Goal: Task Accomplishment & Management: Use online tool/utility

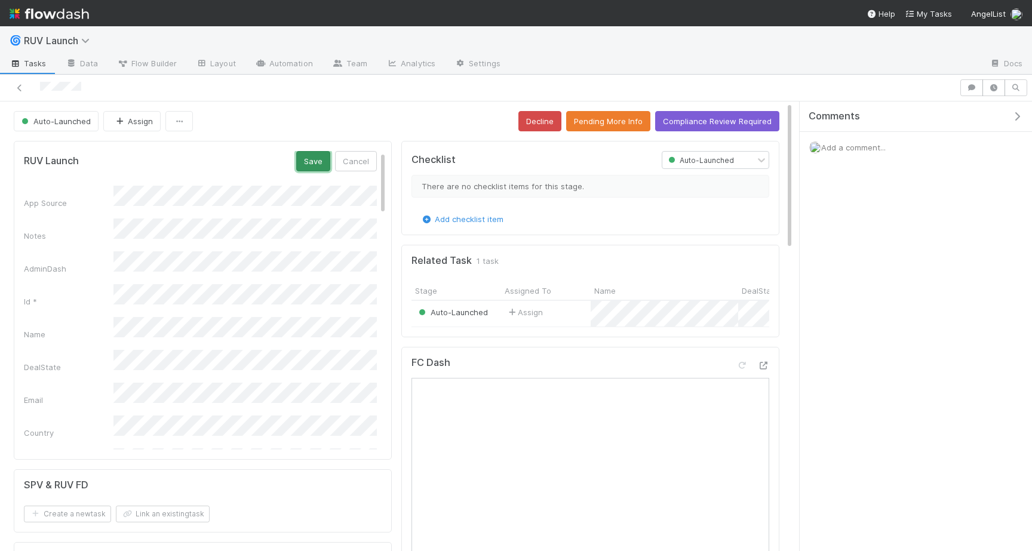
click at [310, 161] on button "Save" at bounding box center [313, 161] width 34 height 20
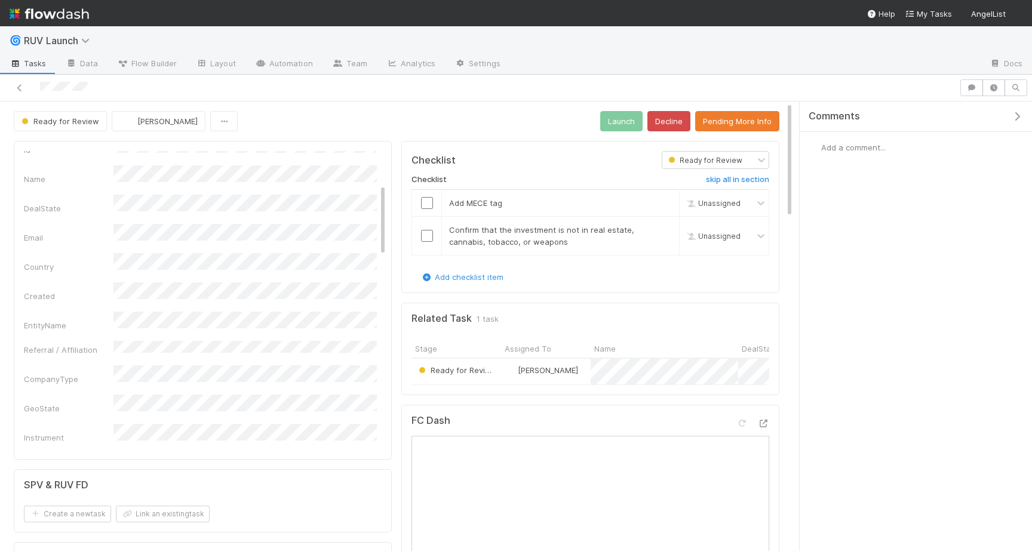
scroll to position [139, 0]
click at [731, 118] on button "Pending More Info" at bounding box center [737, 121] width 84 height 20
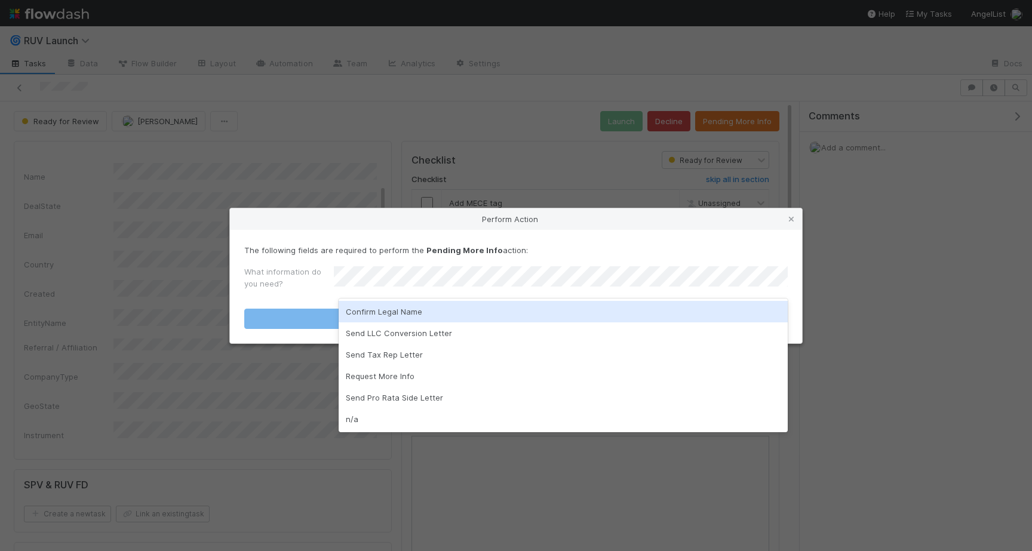
click at [481, 309] on div "Confirm Legal Name" at bounding box center [563, 311] width 449 height 21
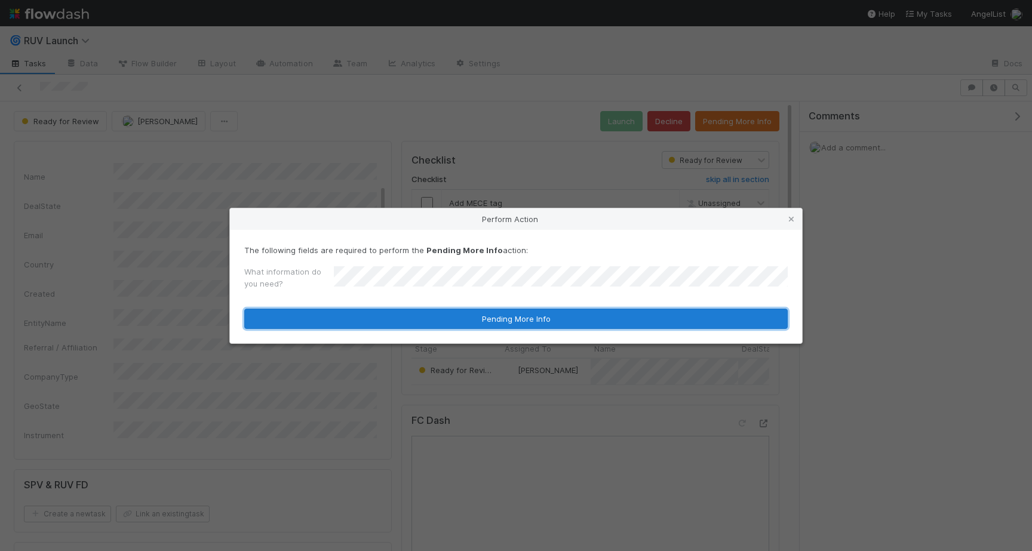
click at [481, 309] on button "Pending More Info" at bounding box center [515, 319] width 543 height 20
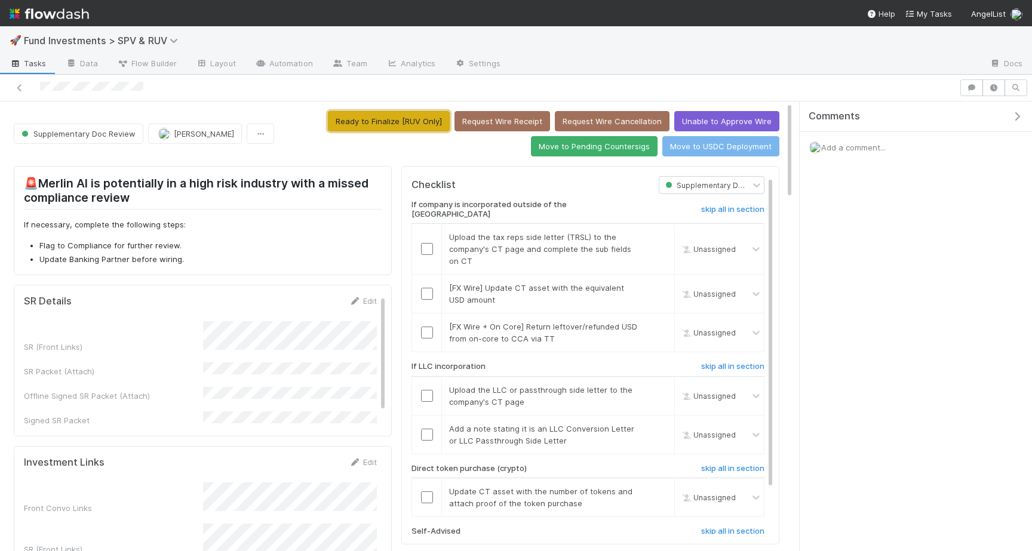
click at [410, 119] on button "Ready to Finalize [RUV Only]" at bounding box center [389, 121] width 122 height 20
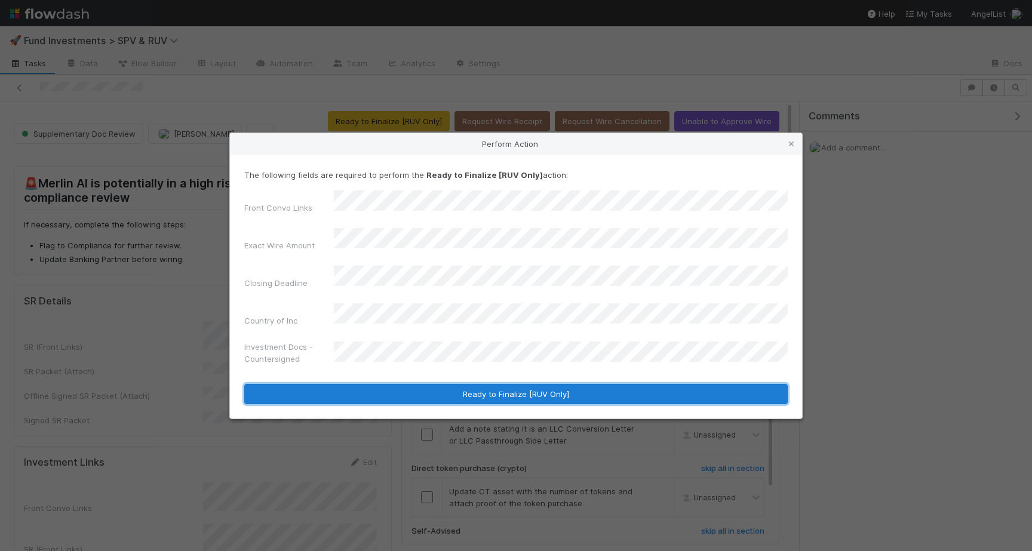
click at [463, 384] on button "Ready to Finalize [RUV Only]" at bounding box center [515, 394] width 543 height 20
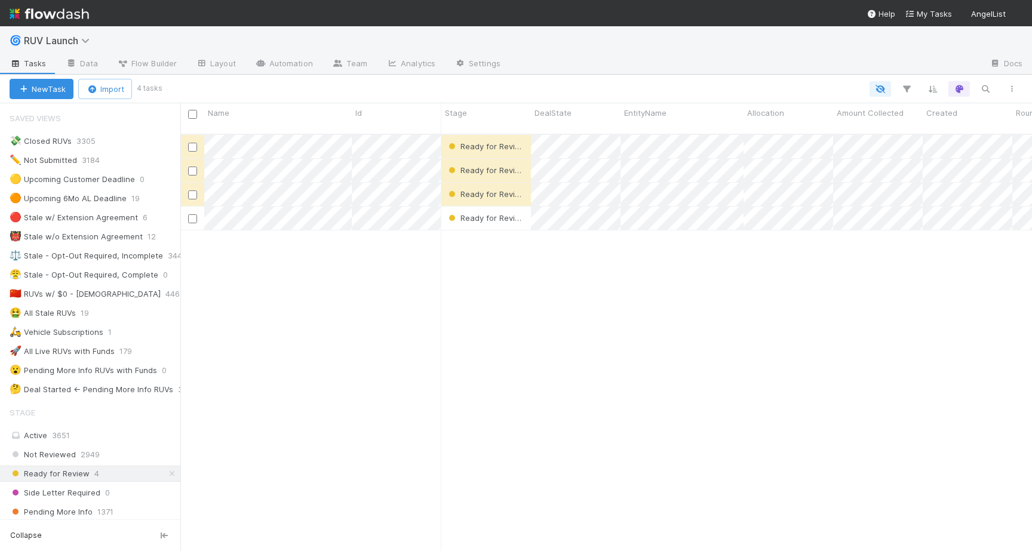
scroll to position [0, 1]
click at [82, 35] on span "RUV Launch" at bounding box center [60, 41] width 72 height 12
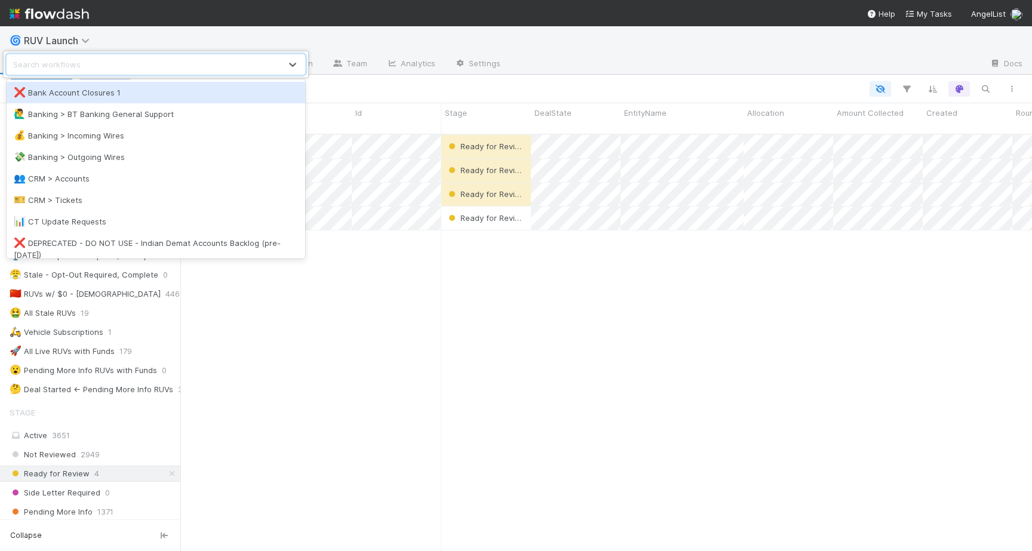
click at [88, 96] on div "❌ Bank Account Closures 1" at bounding box center [156, 93] width 284 height 12
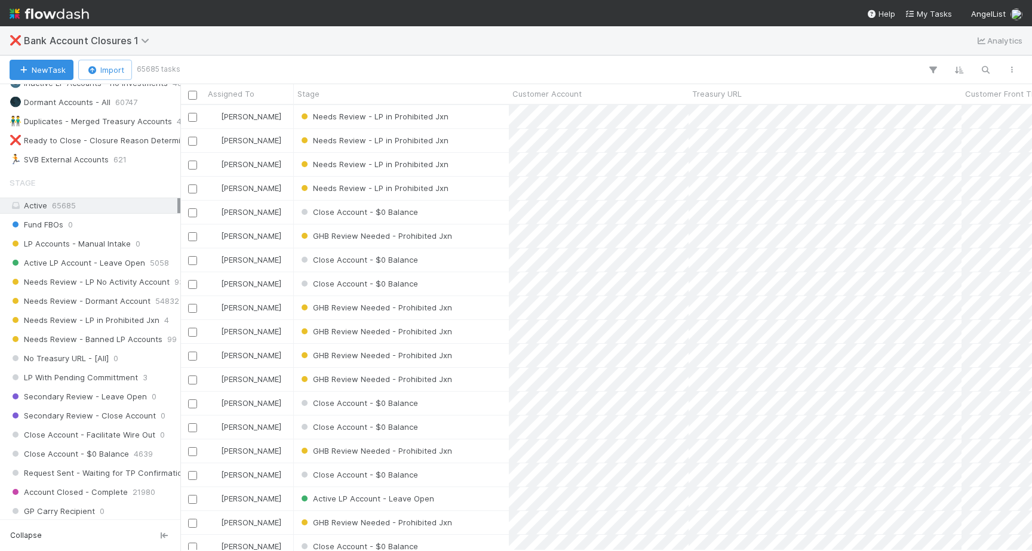
scroll to position [397, 0]
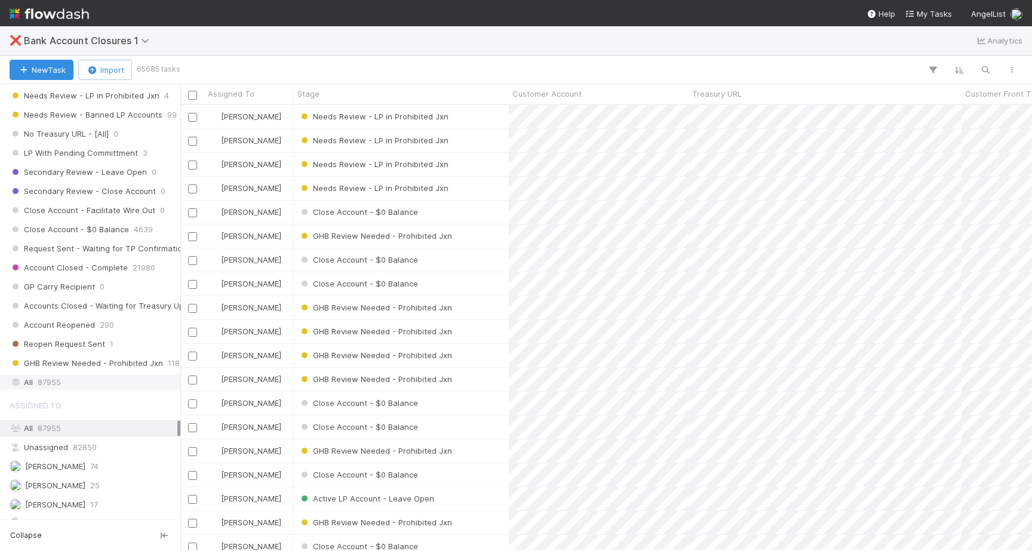
click at [49, 385] on span "87955" at bounding box center [49, 382] width 23 height 15
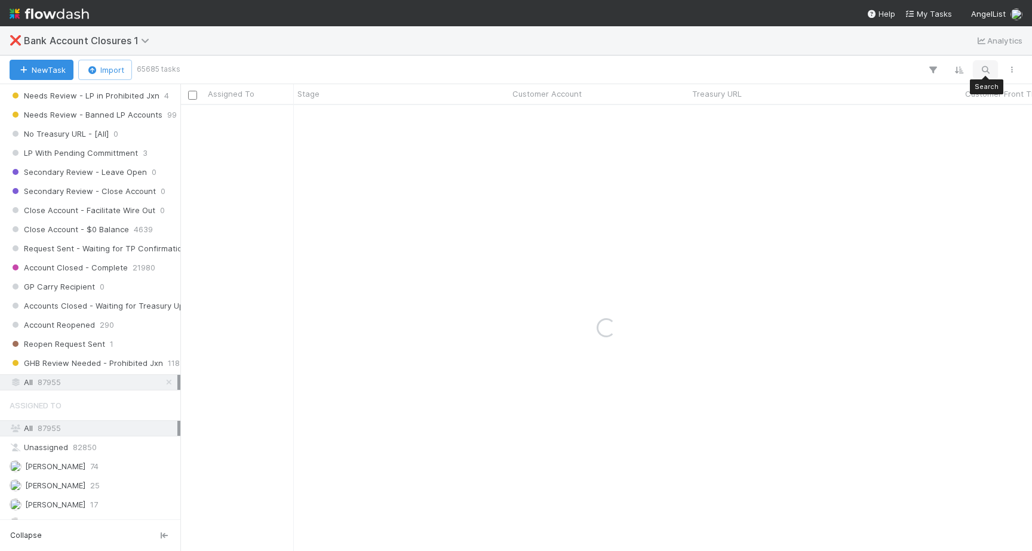
click at [993, 69] on button "button" at bounding box center [984, 70] width 21 height 16
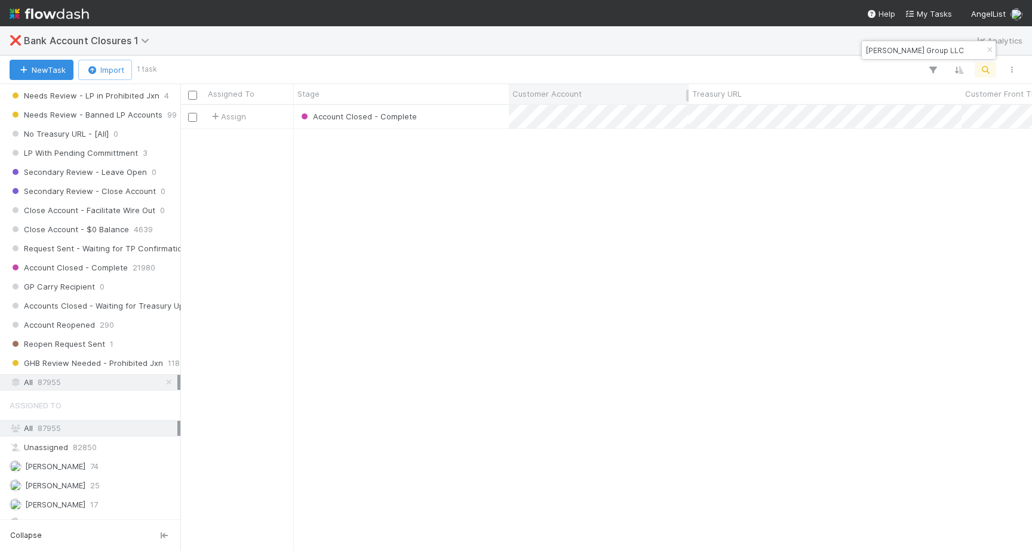
type input "Caracciolo Group LLC"
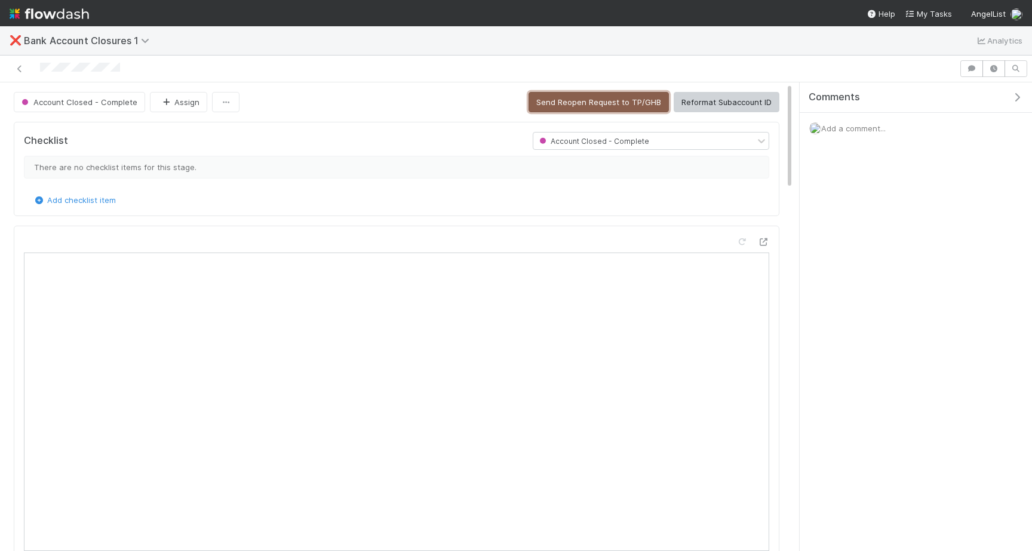
click at [550, 109] on button "Send Reopen Request to TP/GHB" at bounding box center [598, 102] width 140 height 20
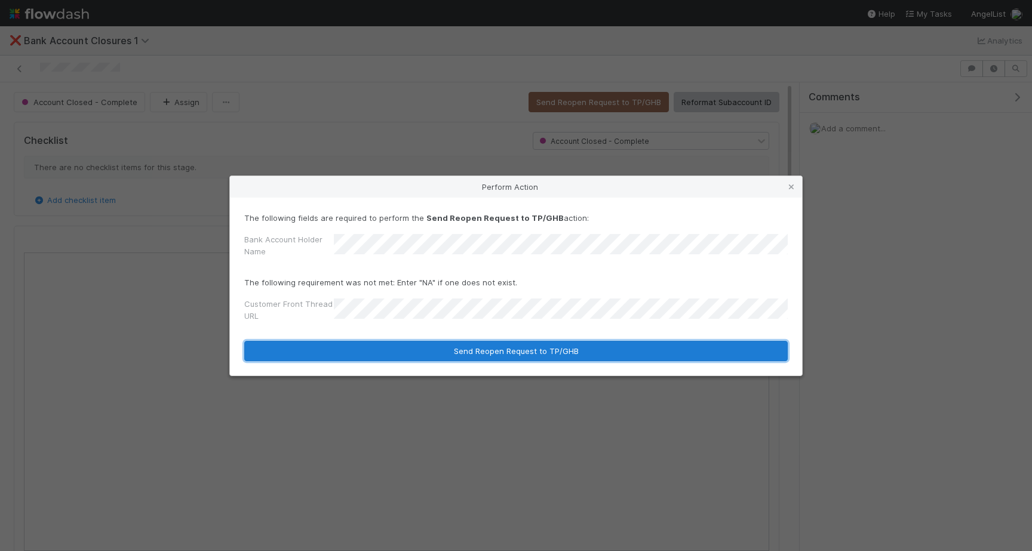
click at [479, 354] on button "Send Reopen Request to TP/GHB" at bounding box center [515, 351] width 543 height 20
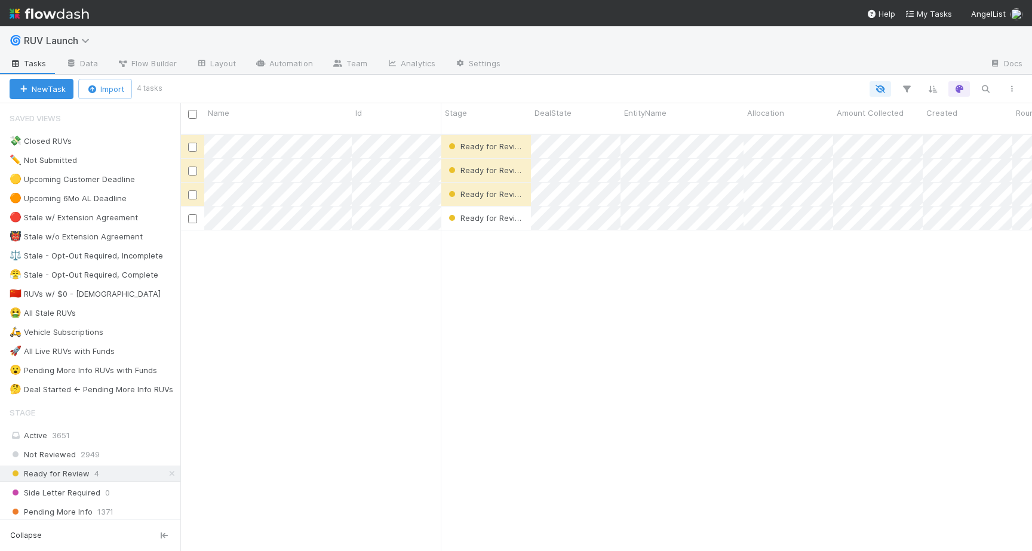
scroll to position [426, 851]
click at [67, 30] on div "🌀 RUV Launch" at bounding box center [516, 40] width 1032 height 29
click at [67, 42] on span "RUV Launch" at bounding box center [60, 41] width 72 height 12
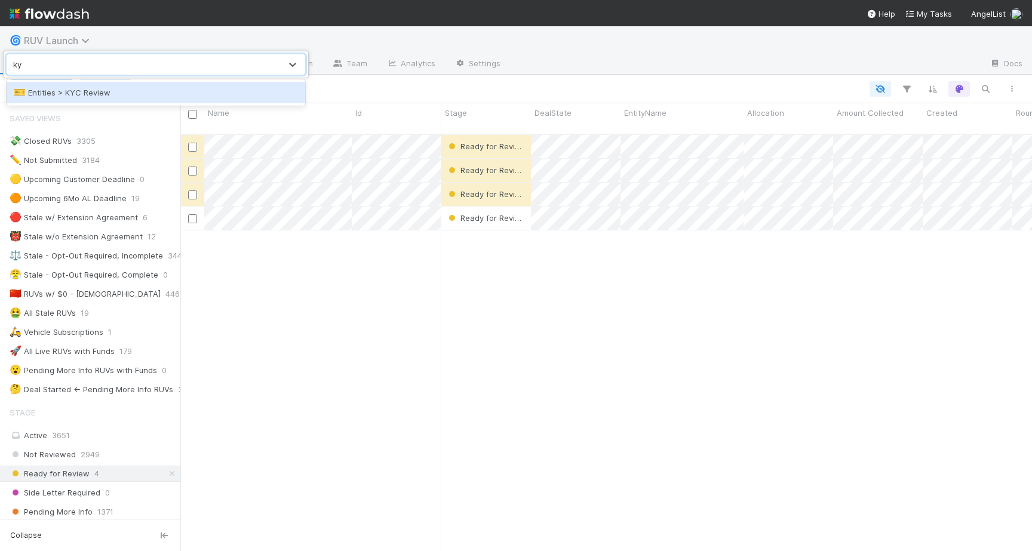
type input "kyc"
click at [69, 93] on div "🎫 Entities > KYC Review" at bounding box center [156, 93] width 284 height 12
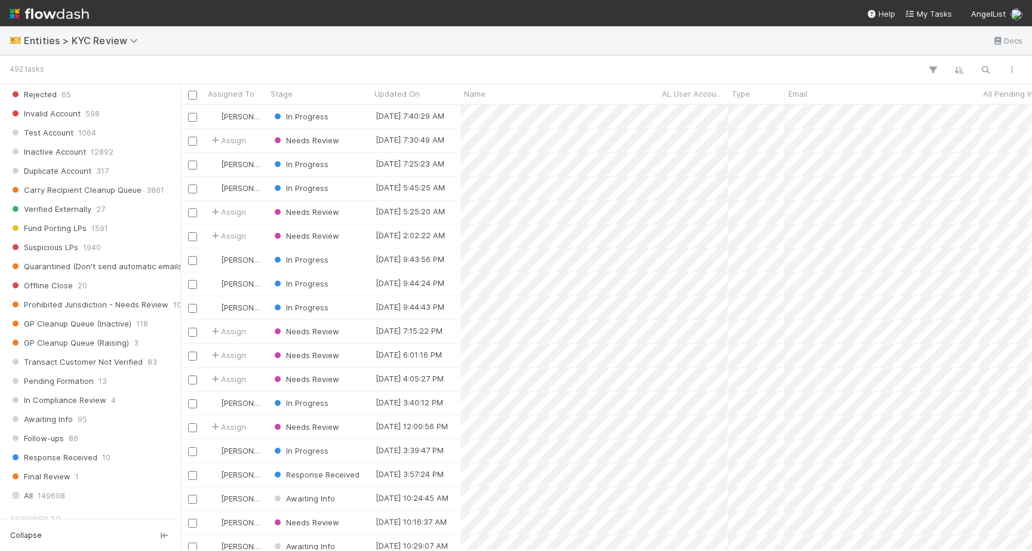
scroll to position [734, 0]
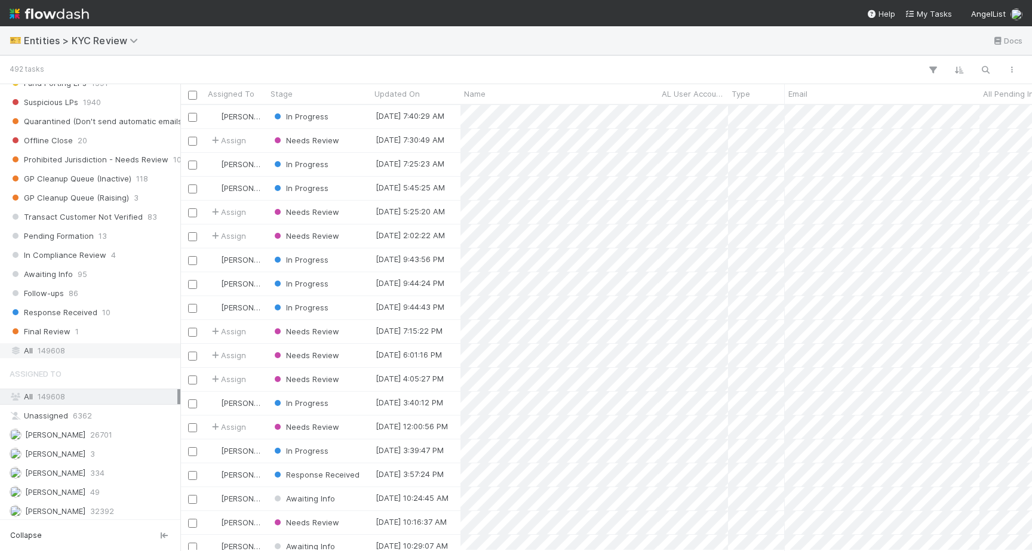
click at [43, 350] on span "149608" at bounding box center [51, 350] width 27 height 15
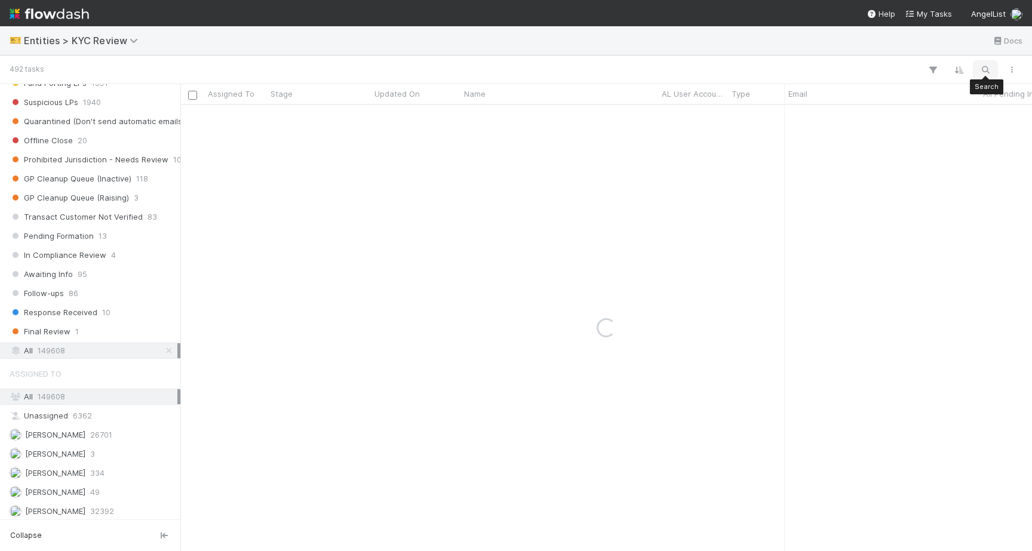
click at [993, 70] on button "button" at bounding box center [984, 70] width 21 height 16
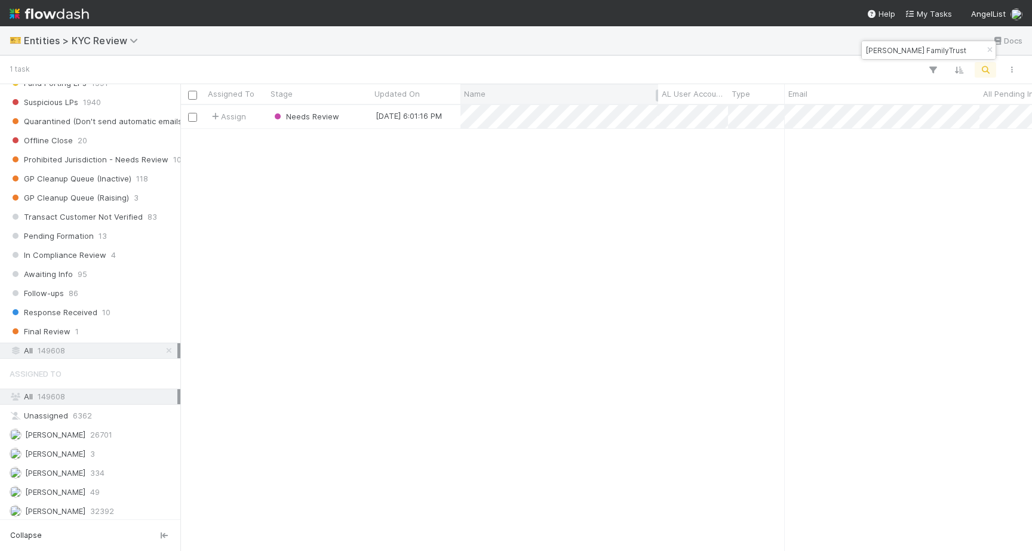
type input "Caracciolo FamilyTrust"
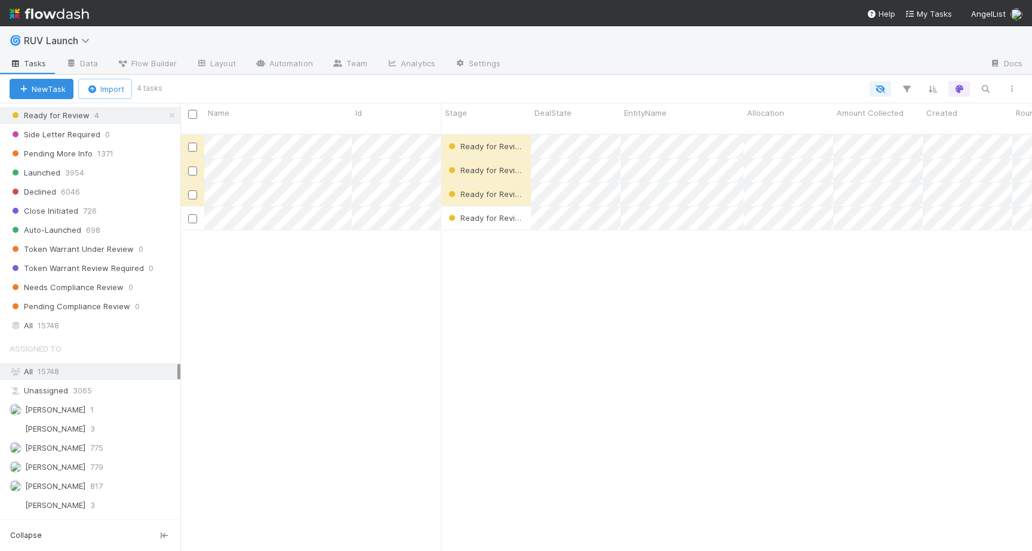
scroll to position [374, 0]
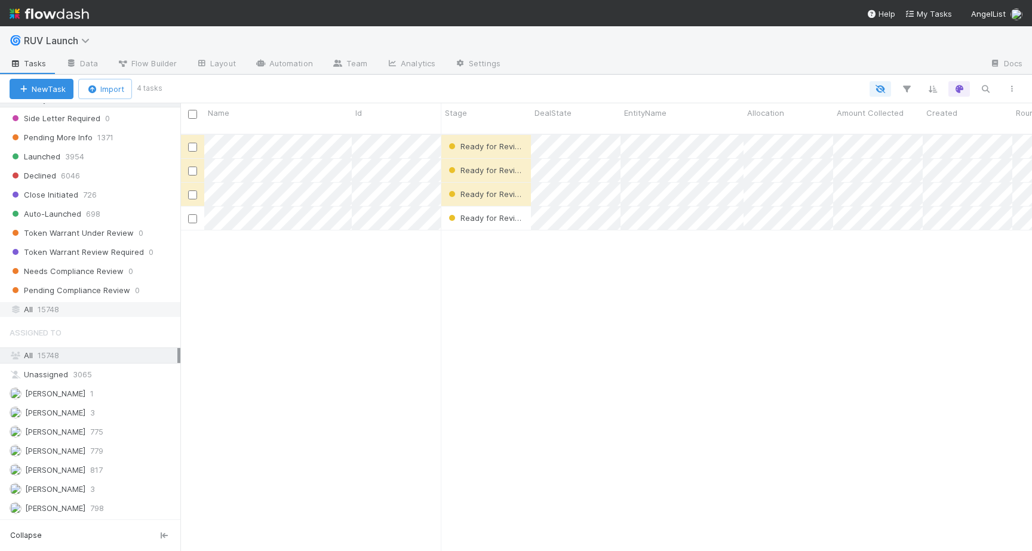
click at [60, 303] on div "All 15748" at bounding box center [94, 309] width 168 height 15
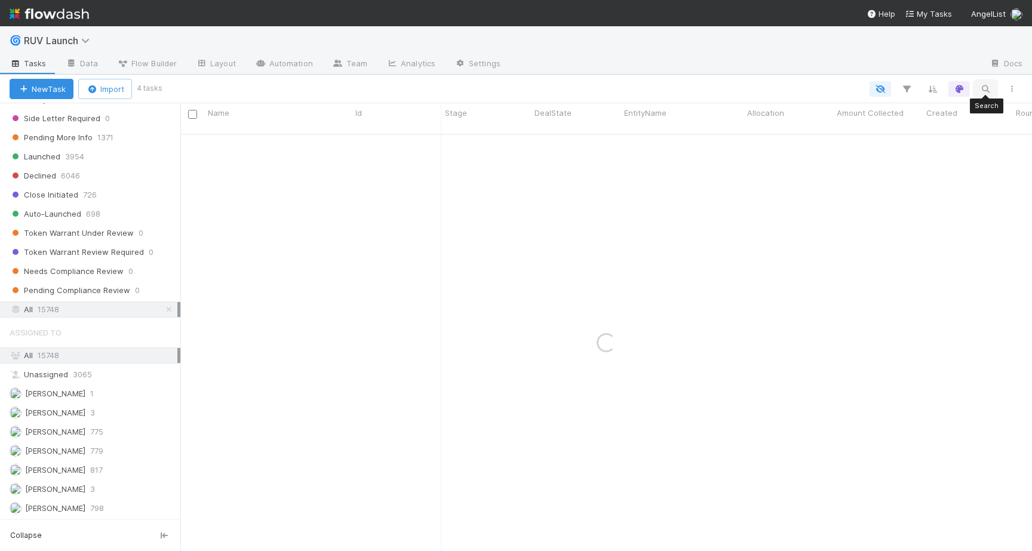
click at [986, 86] on icon "button" at bounding box center [985, 89] width 12 height 11
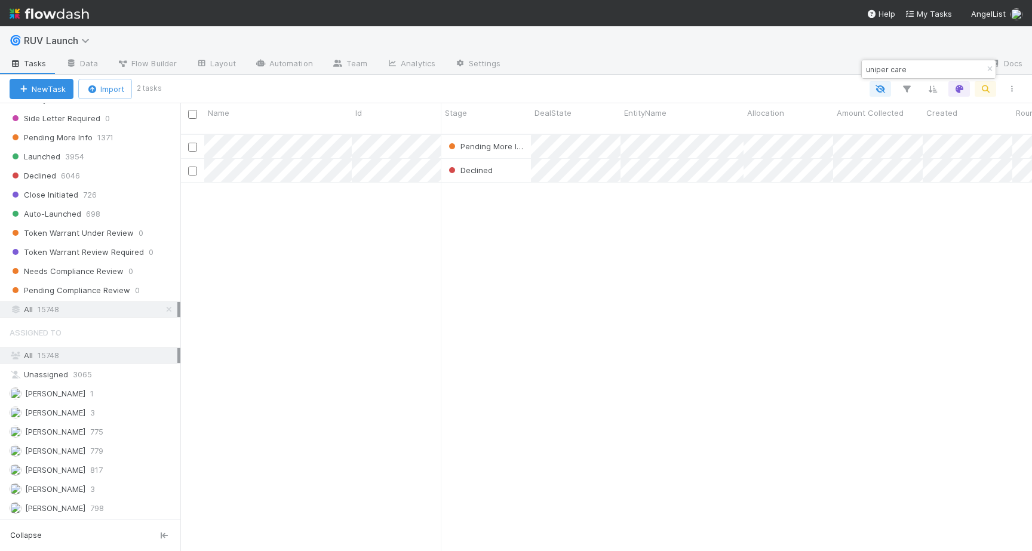
scroll to position [426, 851]
type input "uniper care"
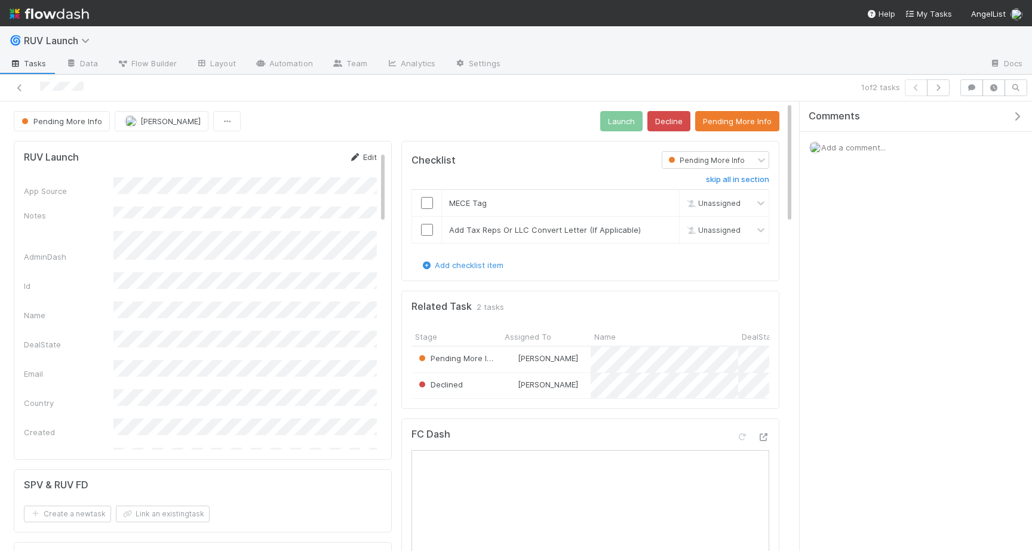
click at [356, 155] on icon at bounding box center [355, 157] width 12 height 8
click at [316, 153] on button "Save" at bounding box center [313, 161] width 34 height 20
click at [433, 210] on td at bounding box center [427, 203] width 30 height 27
click at [426, 202] on input "checkbox" at bounding box center [427, 203] width 12 height 12
click at [424, 234] on input "checkbox" at bounding box center [427, 230] width 12 height 12
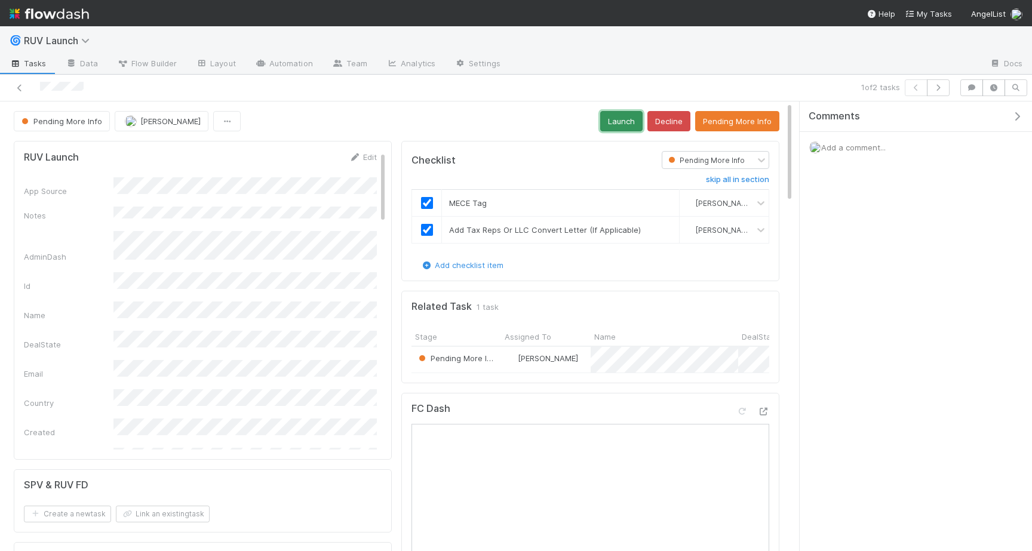
click at [628, 122] on button "Launch" at bounding box center [621, 121] width 42 height 20
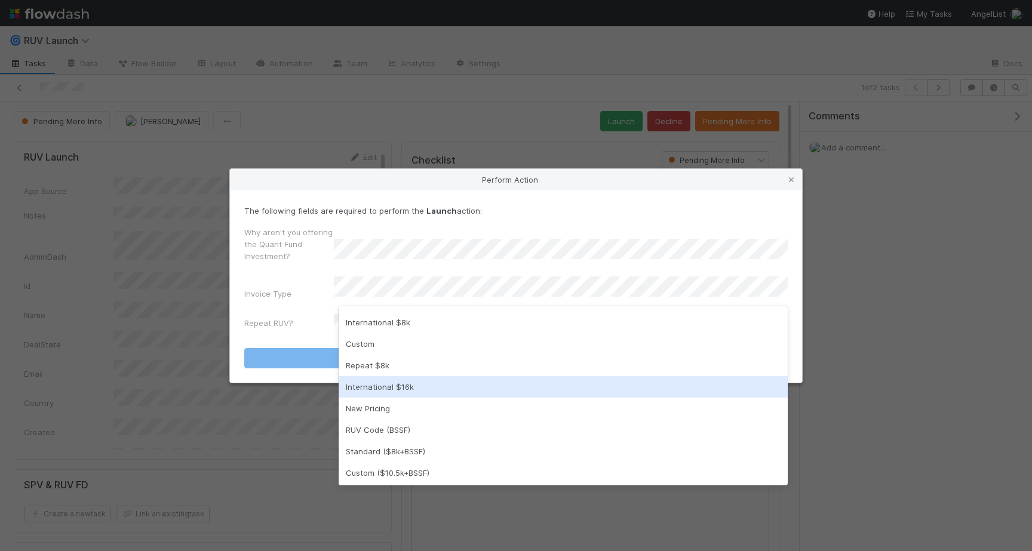
scroll to position [89, 0]
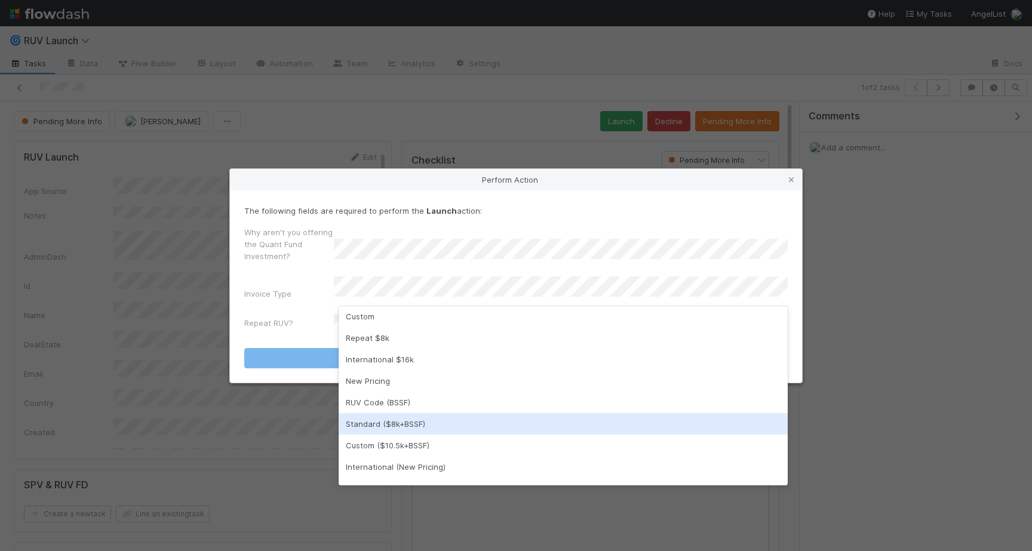
click at [393, 419] on div "Standard ($8k+BSSF)" at bounding box center [563, 423] width 449 height 21
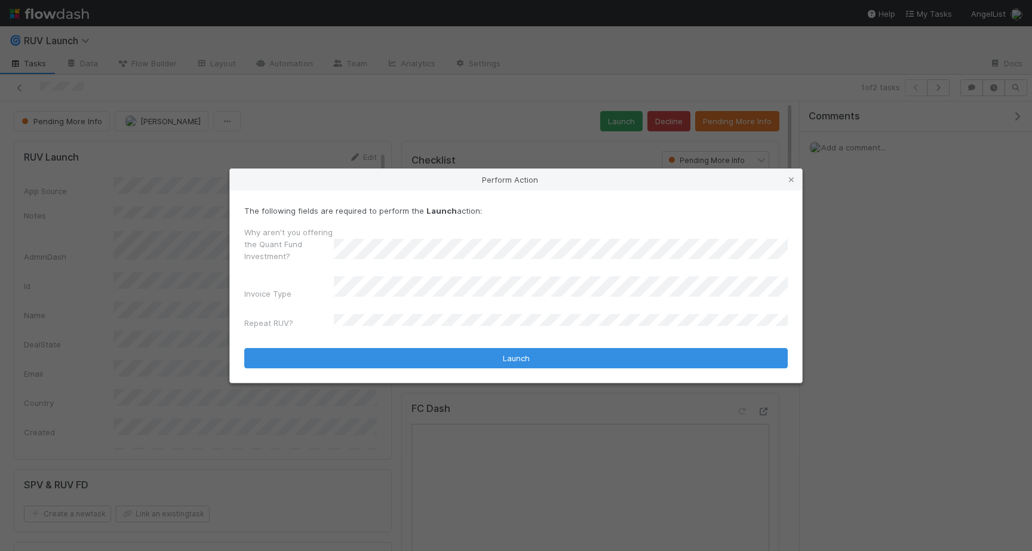
click at [402, 273] on div "Why aren't you offering the Quant Fund Investment? Invoice Type Repeat RUV?" at bounding box center [515, 279] width 543 height 107
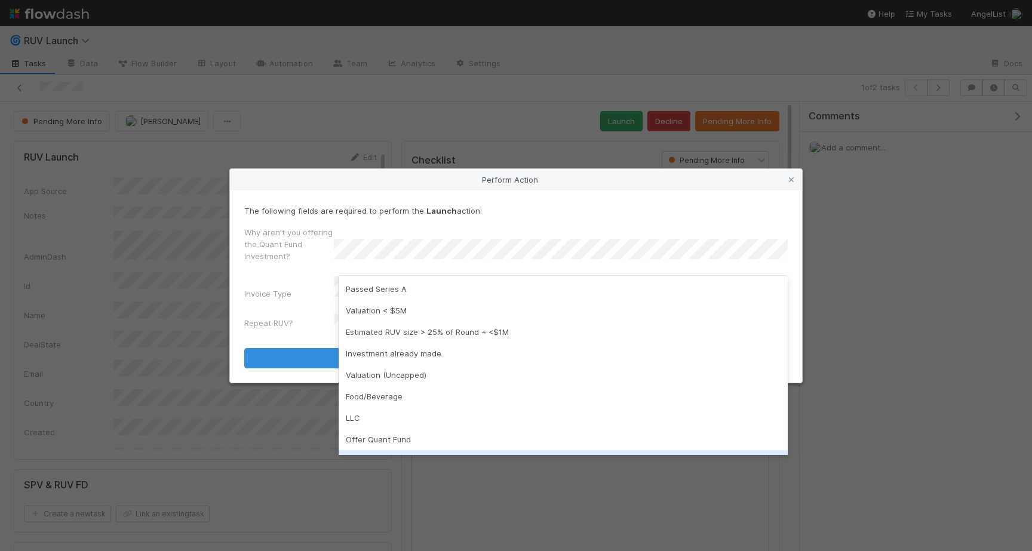
scroll to position [18, 0]
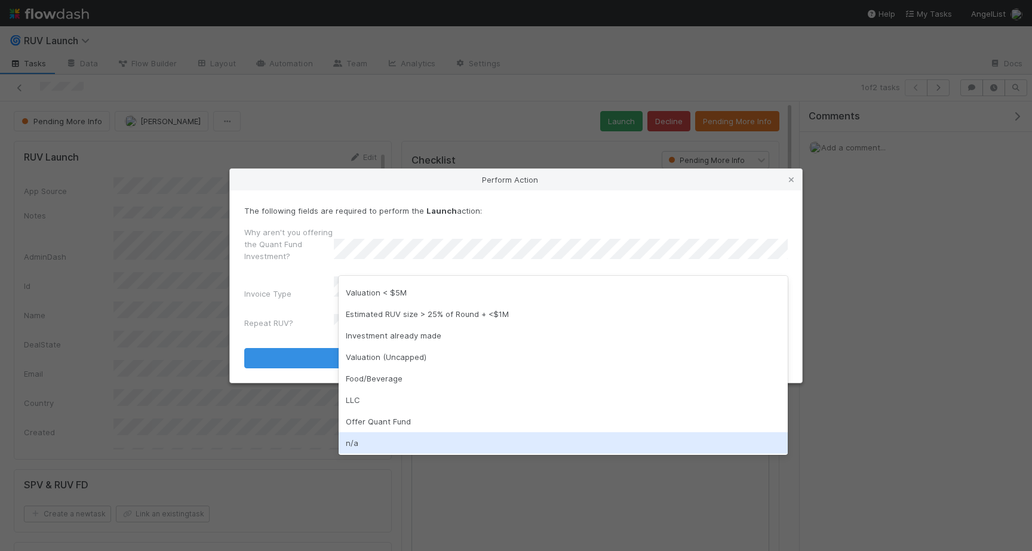
click at [397, 453] on div "n/a" at bounding box center [563, 442] width 449 height 21
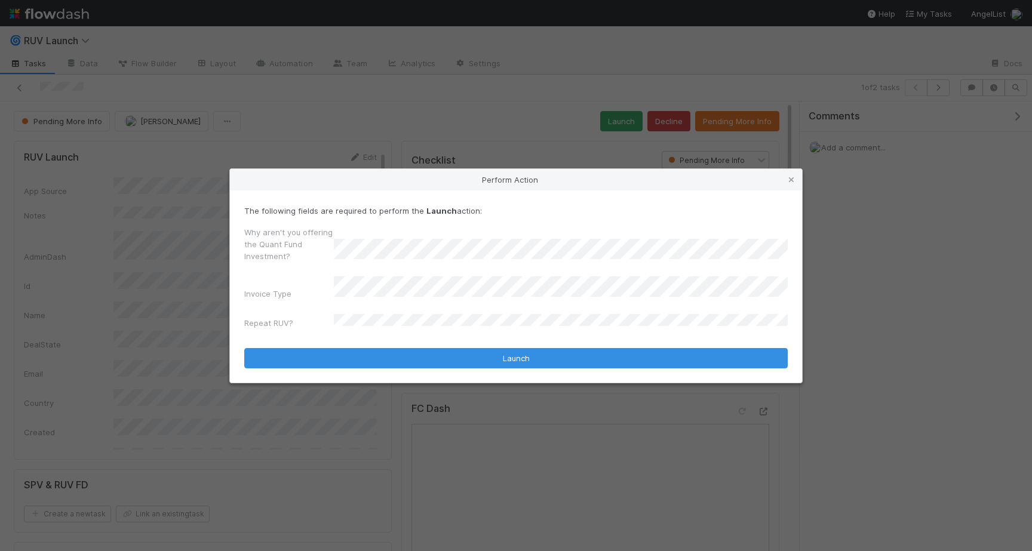
click at [354, 364] on div "The following fields are required to perform the Launch action: Why aren't you …" at bounding box center [516, 286] width 572 height 192
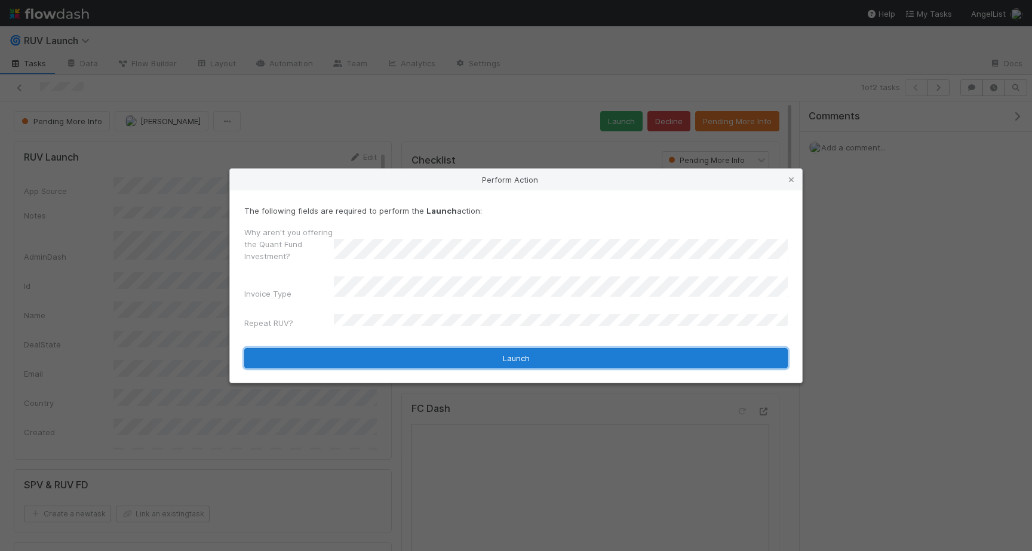
click at [350, 361] on button "Launch" at bounding box center [515, 358] width 543 height 20
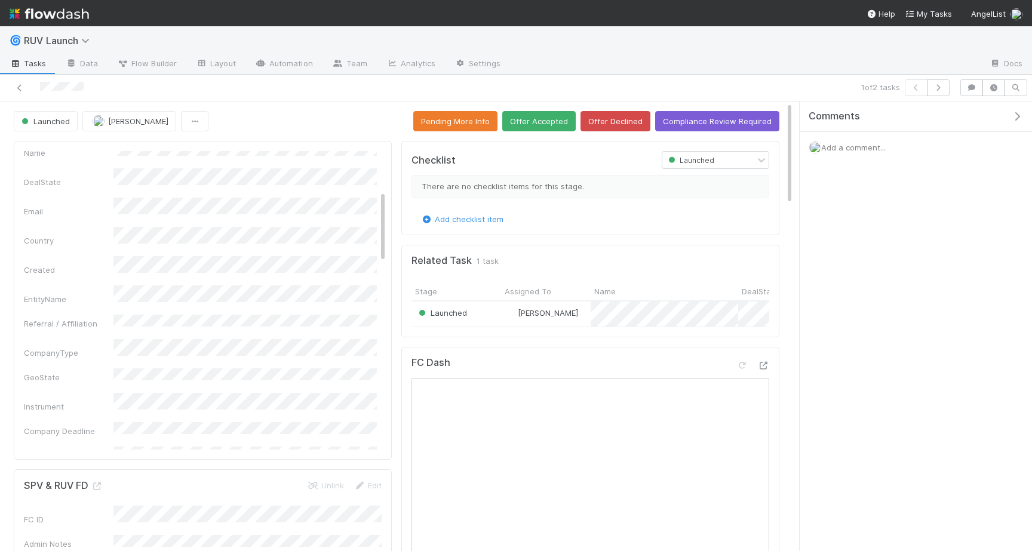
scroll to position [147, 0]
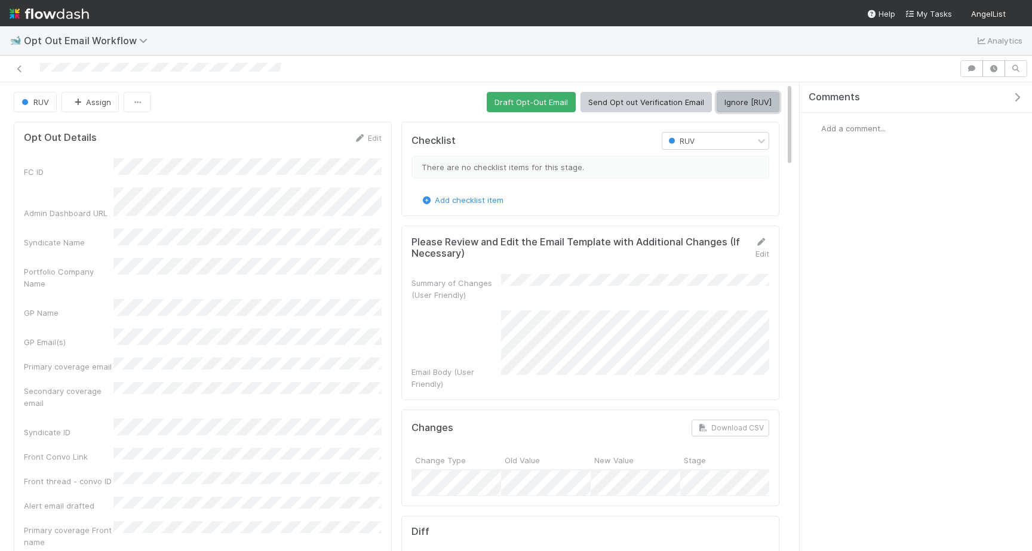
click at [742, 94] on button "Ignore [RUV]" at bounding box center [747, 102] width 63 height 20
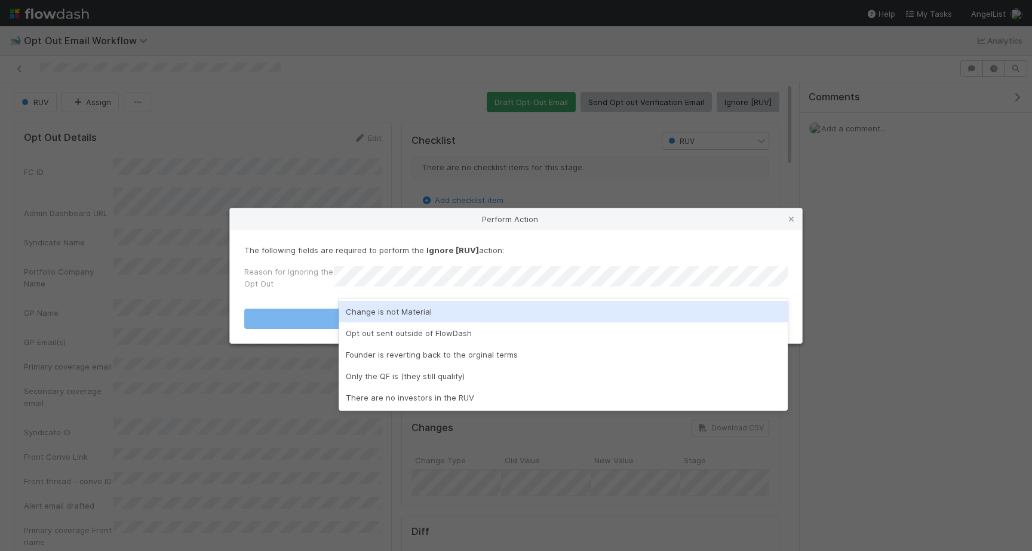
click at [564, 313] on div "Change is not Material" at bounding box center [563, 311] width 449 height 21
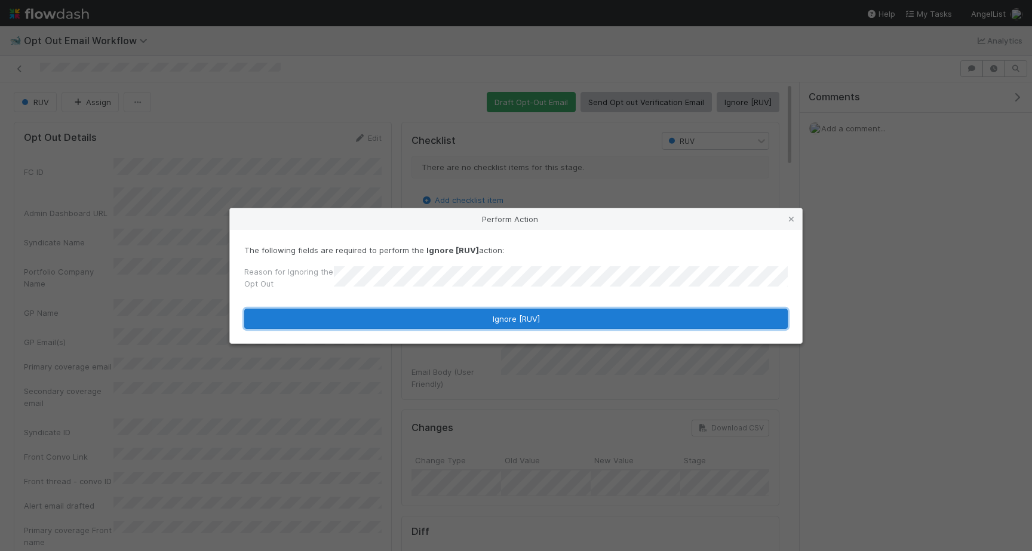
click at [564, 313] on button "Ignore [RUV]" at bounding box center [515, 319] width 543 height 20
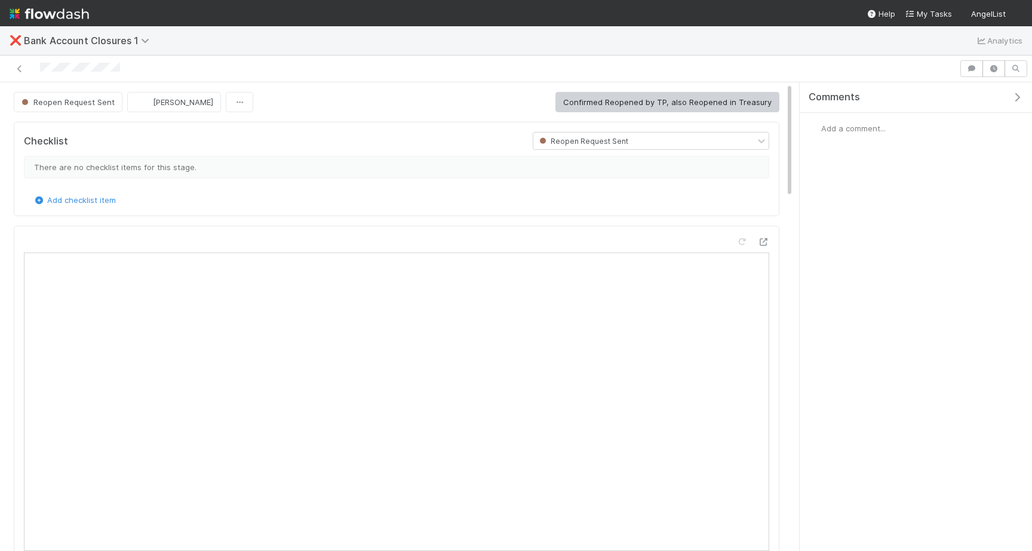
scroll to position [171, 0]
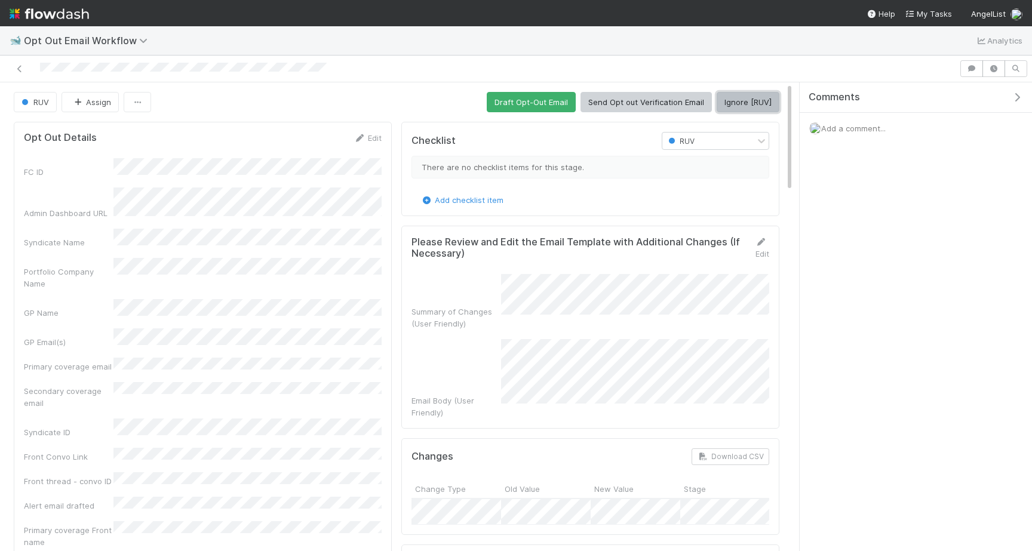
click at [733, 101] on button "Ignore [RUV]" at bounding box center [747, 102] width 63 height 20
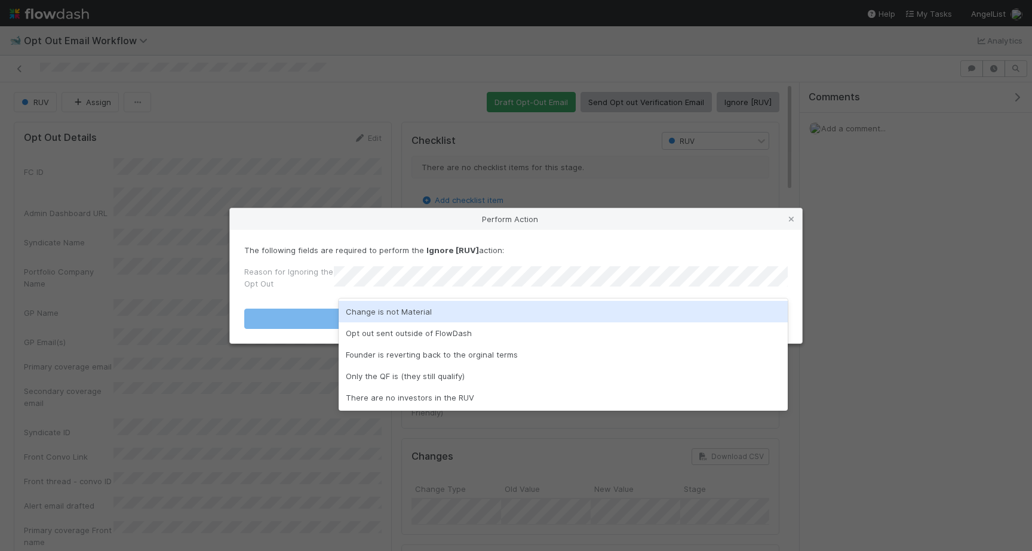
click at [466, 306] on div "Change is not Material" at bounding box center [563, 311] width 449 height 21
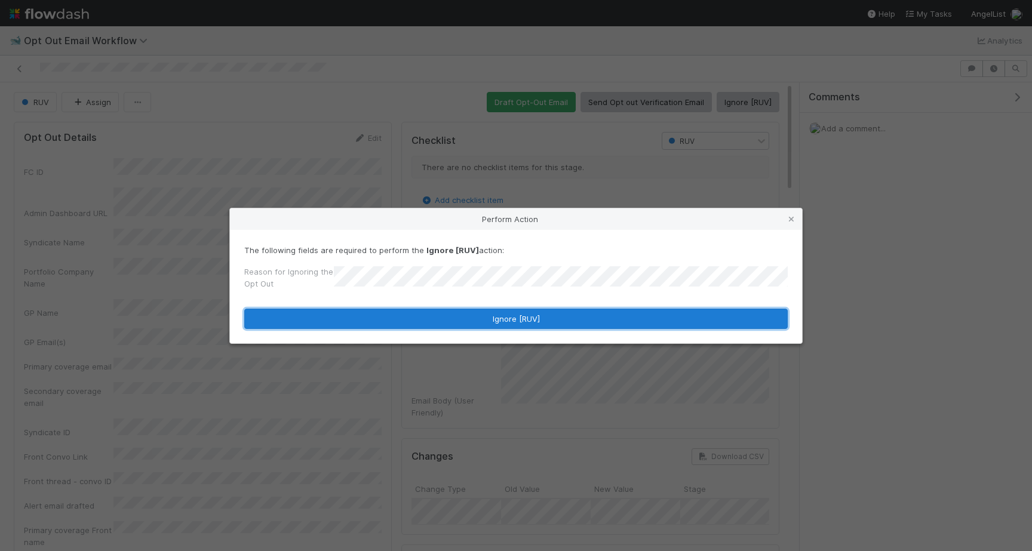
click at [466, 312] on button "Ignore [RUV]" at bounding box center [515, 319] width 543 height 20
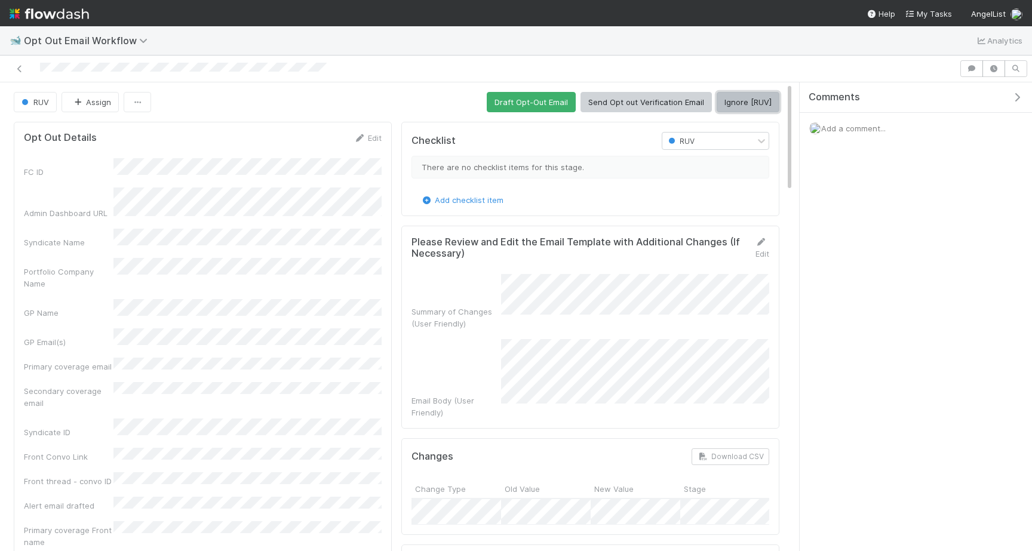
click at [736, 100] on button "Ignore [RUV]" at bounding box center [747, 102] width 63 height 20
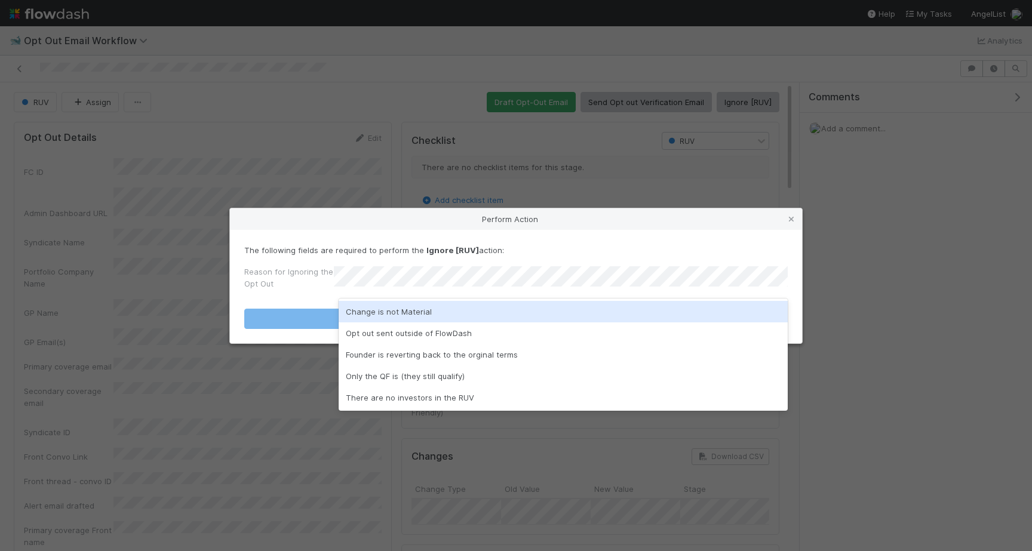
click at [519, 306] on div "Change is not Material" at bounding box center [563, 311] width 449 height 21
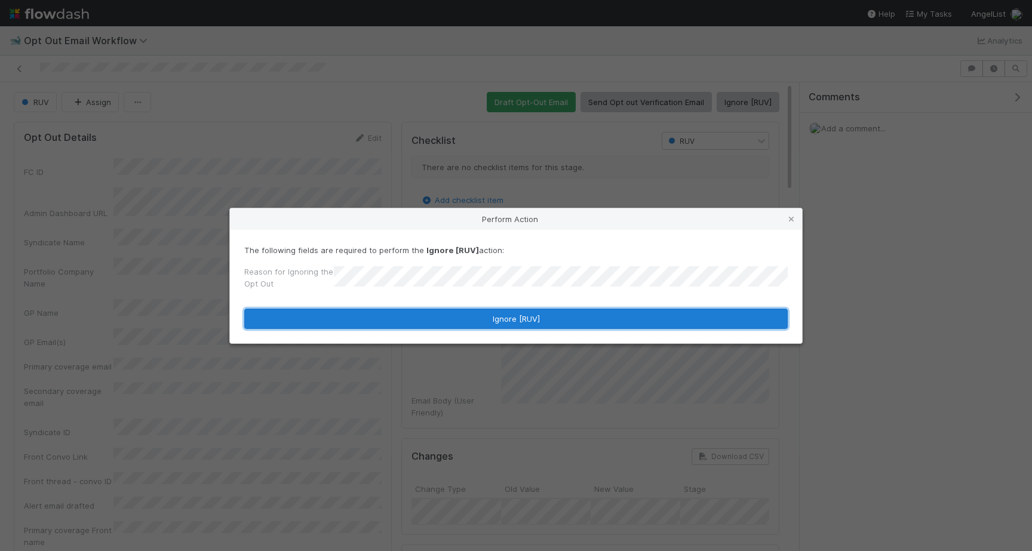
click at [519, 320] on button "Ignore [RUV]" at bounding box center [515, 319] width 543 height 20
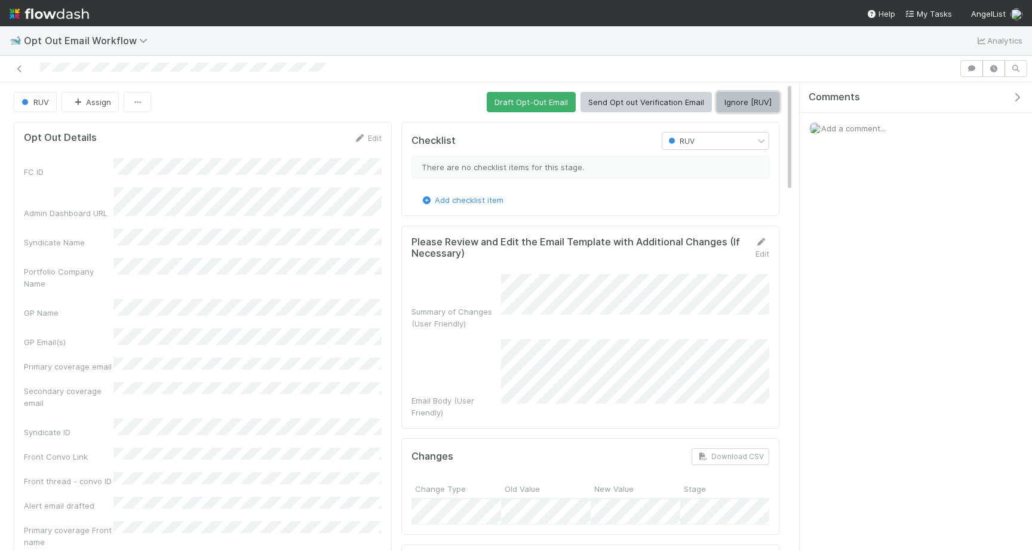
click at [755, 104] on button "Ignore [RUV]" at bounding box center [747, 102] width 63 height 20
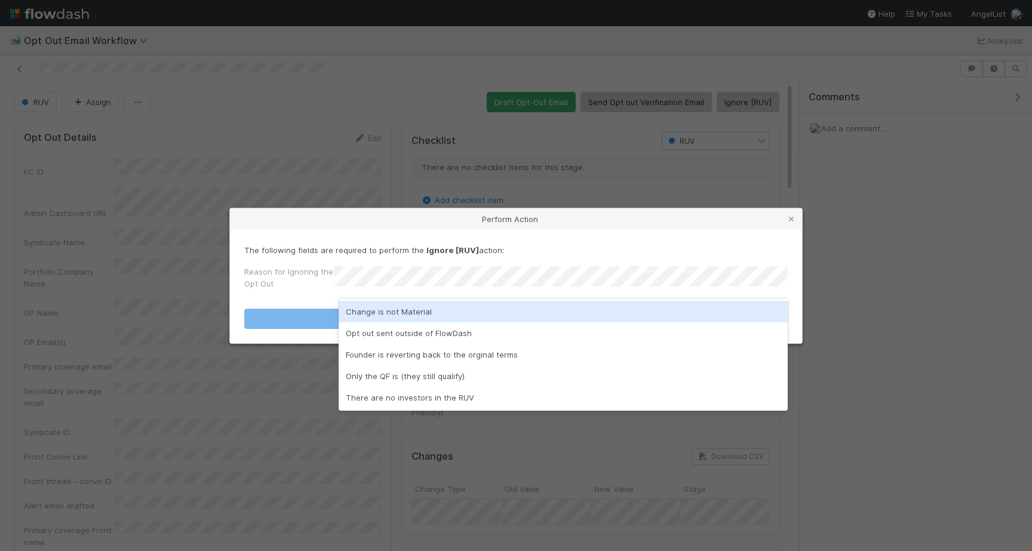
click at [488, 307] on div "Change is not Material" at bounding box center [563, 311] width 449 height 21
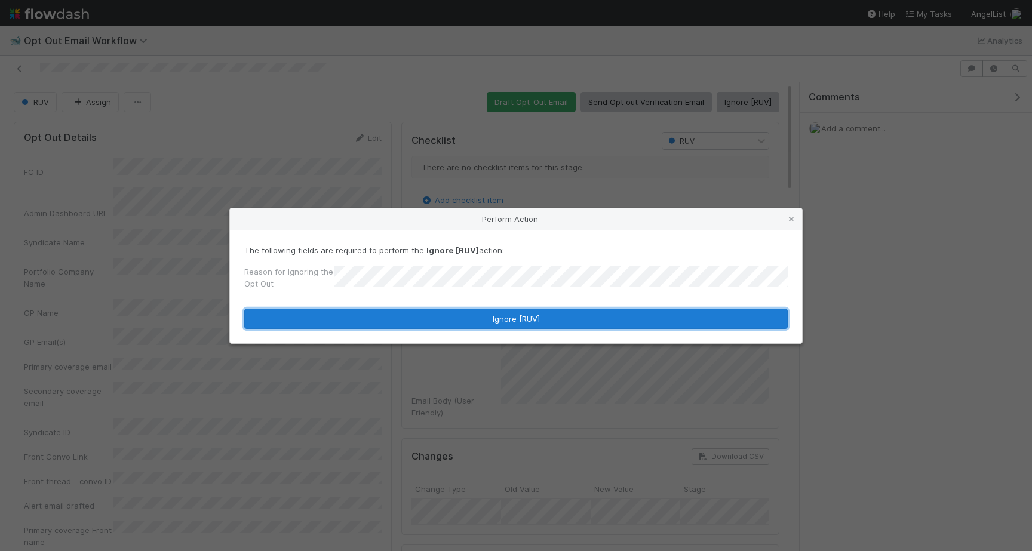
click at [488, 314] on button "Ignore [RUV]" at bounding box center [515, 319] width 543 height 20
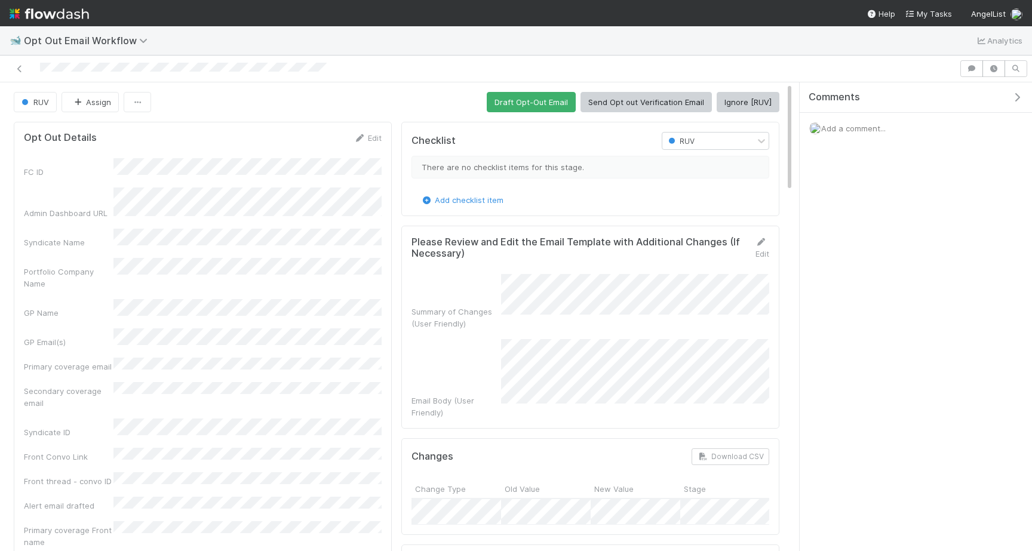
click at [731, 109] on button "Ignore [RUV]" at bounding box center [747, 102] width 63 height 20
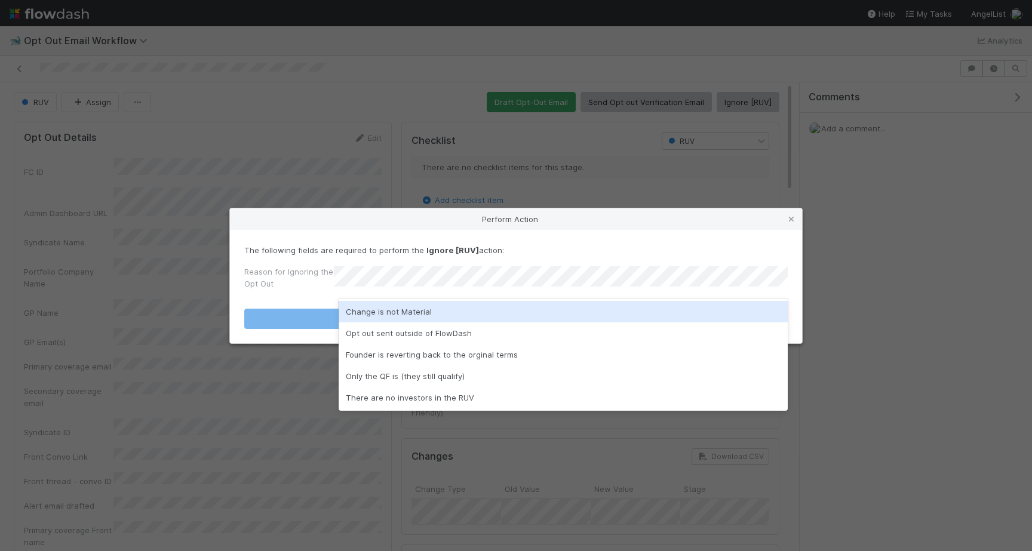
click at [546, 307] on div "Change is not Material" at bounding box center [563, 311] width 449 height 21
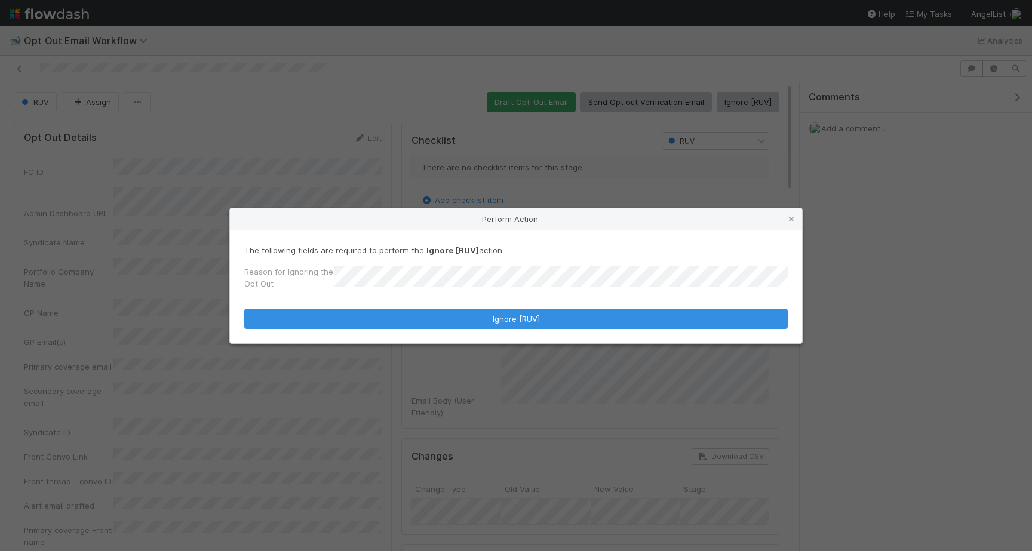
click at [546, 307] on form "The following fields are required to perform the Ignore [RUV] action: Reason fo…" at bounding box center [515, 286] width 543 height 85
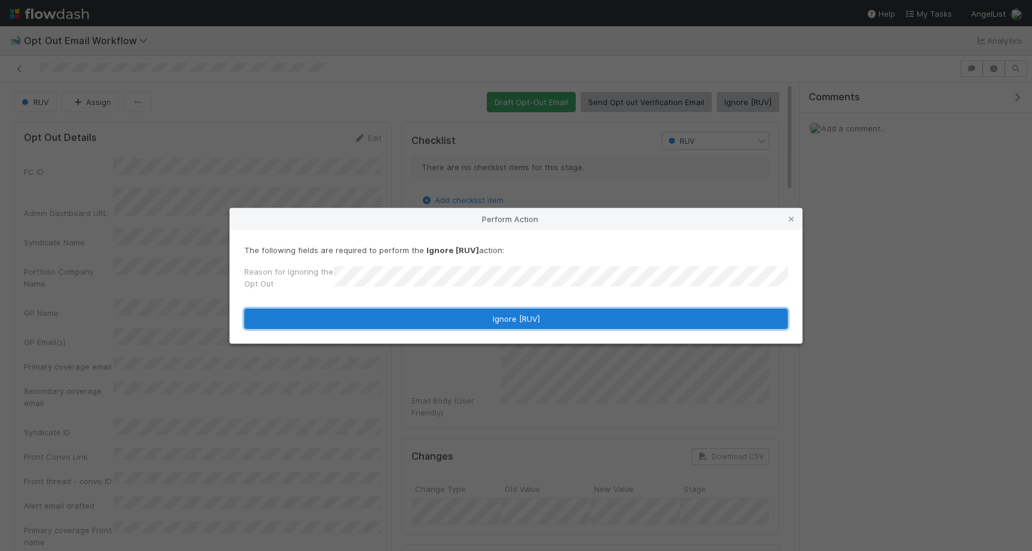
click at [546, 317] on button "Ignore [RUV]" at bounding box center [515, 319] width 543 height 20
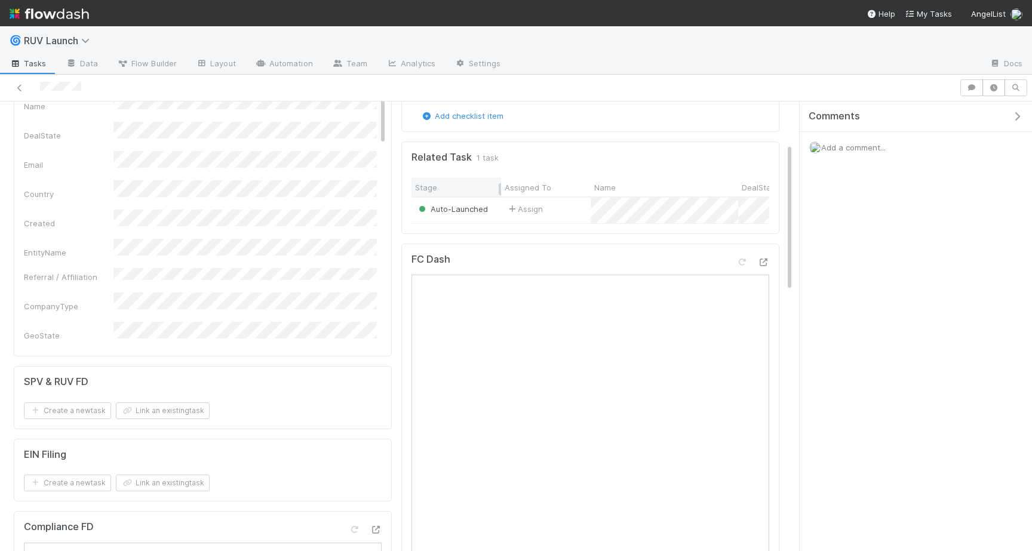
scroll to position [140, 0]
